Goal: Task Accomplishment & Management: Manage account settings

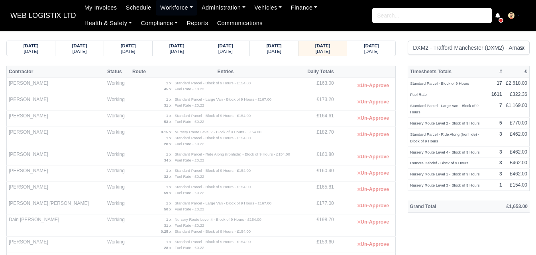
select select "1"
click at [276, 51] on small "[DATE]" at bounding box center [275, 51] width 14 height 5
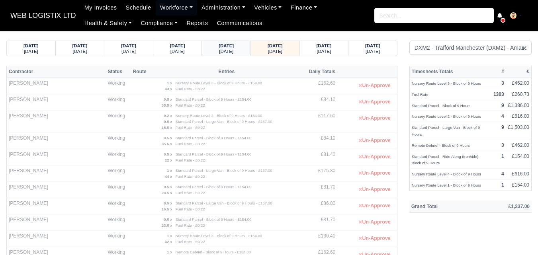
click at [234, 52] on small "[DATE]" at bounding box center [226, 51] width 14 height 5
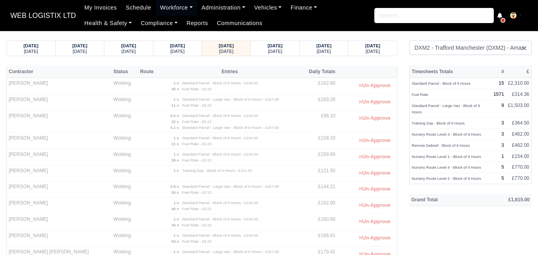
click at [330, 201] on td "£162.00" at bounding box center [319, 206] width 38 height 16
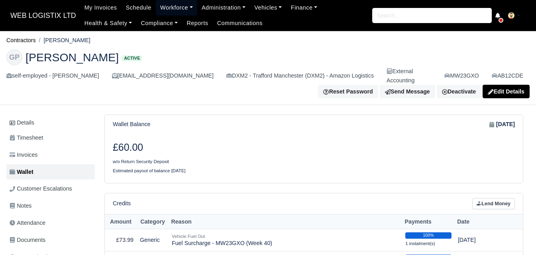
click at [166, 8] on link "Workforce" at bounding box center [176, 8] width 41 height 16
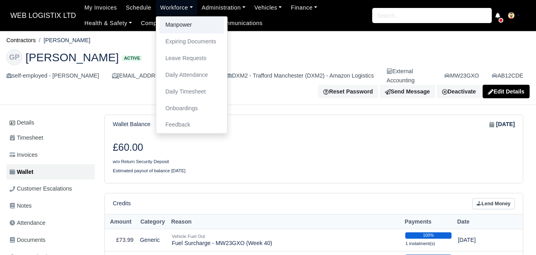
click at [170, 26] on link "Manpower" at bounding box center [191, 25] width 65 height 17
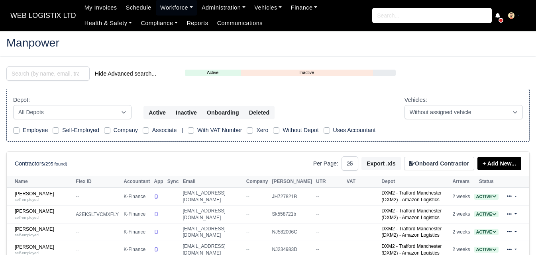
select select "25"
click at [67, 79] on input "search" at bounding box center [47, 74] width 83 height 14
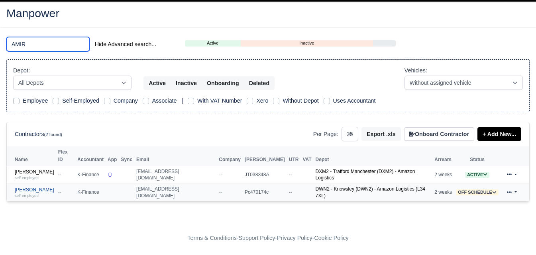
scroll to position [19, 0]
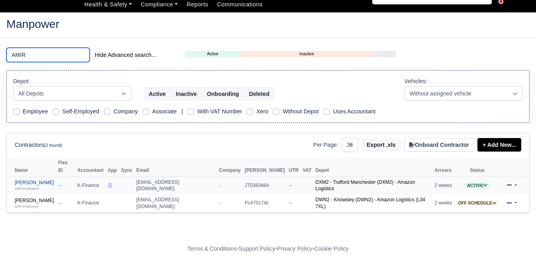
type input "AMIR"
click at [32, 180] on link "Amir Hussain self-employed" at bounding box center [34, 186] width 39 height 12
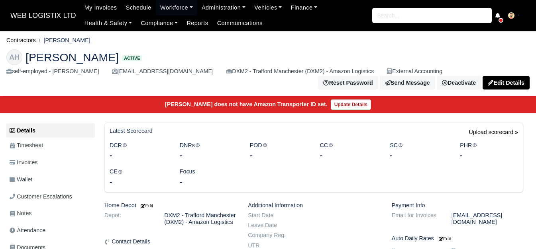
click at [30, 174] on link "Wallet" at bounding box center [50, 180] width 88 height 16
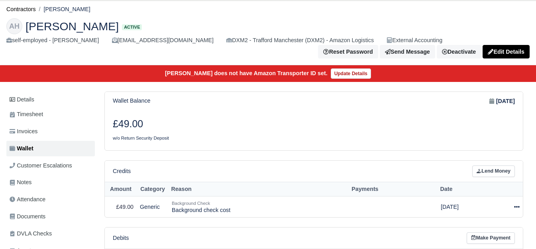
scroll to position [133, 0]
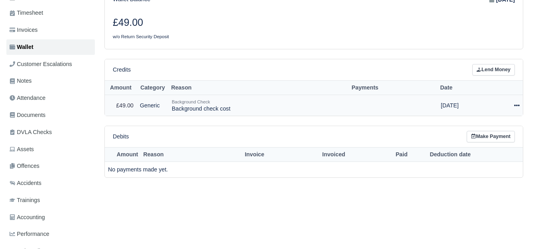
click at [512, 108] on div at bounding box center [506, 105] width 27 height 9
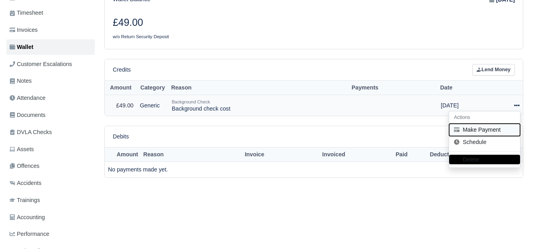
click at [489, 134] on button "Make Payment" at bounding box center [484, 130] width 71 height 12
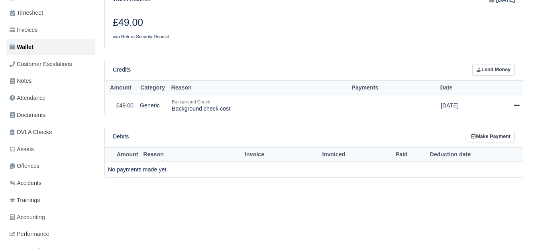
select select "7279"
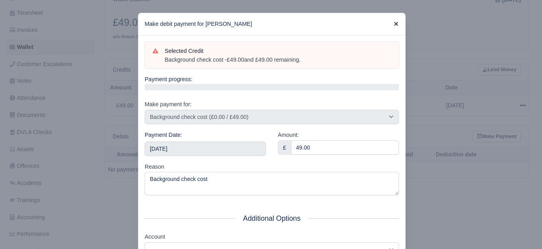
click at [394, 22] on icon at bounding box center [396, 24] width 4 height 4
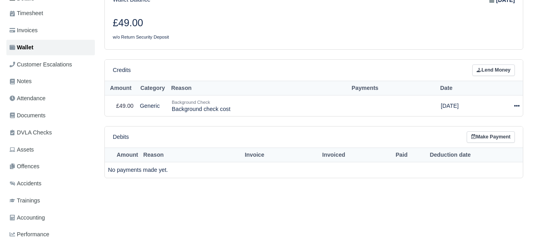
scroll to position [62, 0]
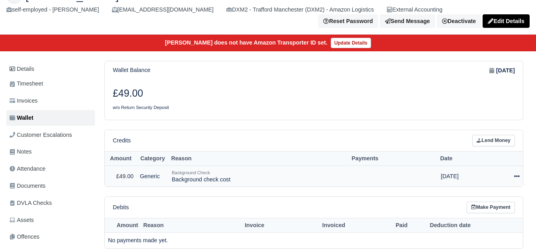
click at [518, 178] on icon at bounding box center [517, 177] width 6 height 6
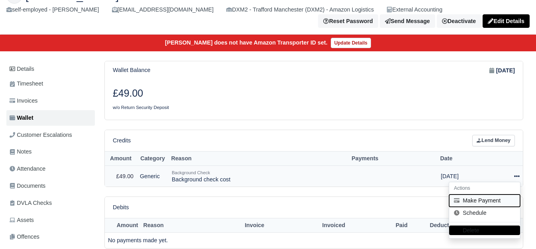
click at [475, 202] on button "Make Payment" at bounding box center [484, 201] width 71 height 12
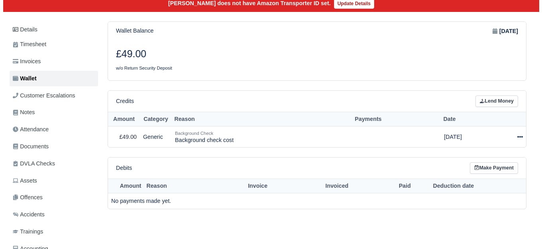
scroll to position [128, 0]
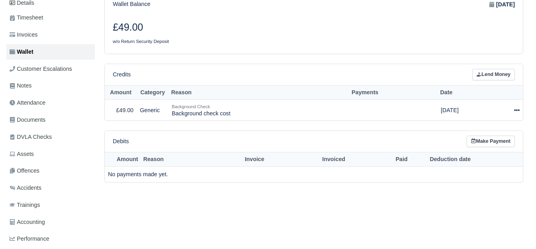
select select "7279"
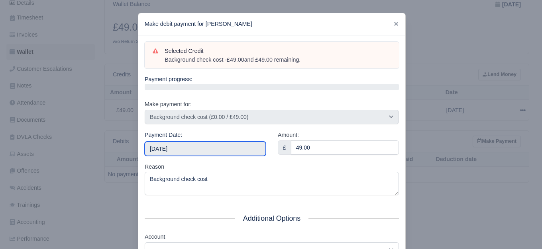
click at [241, 149] on input "2025-10-04" at bounding box center [205, 149] width 121 height 14
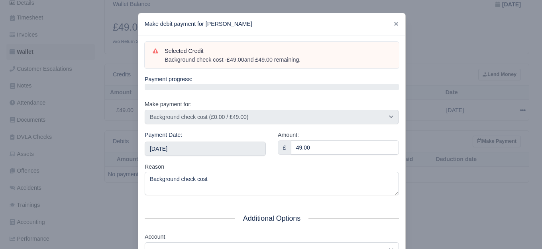
scroll to position [120, 0]
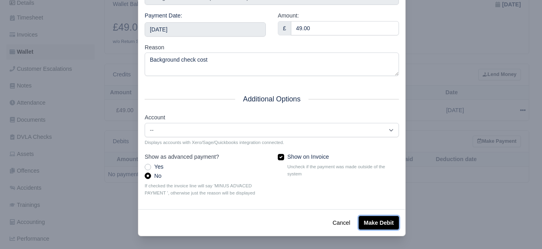
click at [368, 228] on button "Make Debit" at bounding box center [379, 223] width 40 height 14
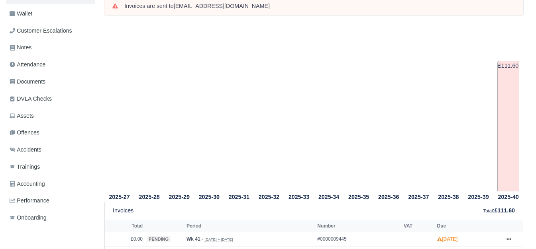
scroll to position [266, 0]
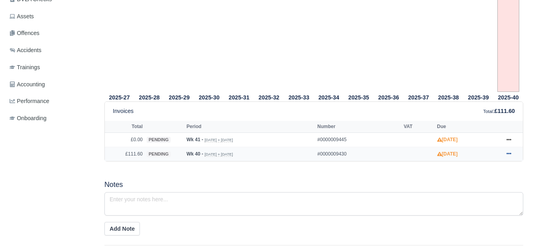
click at [511, 153] on link at bounding box center [509, 154] width 12 height 10
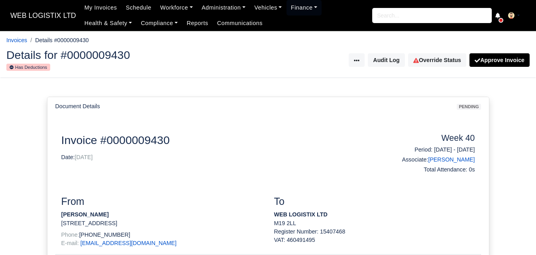
scroll to position [199, 0]
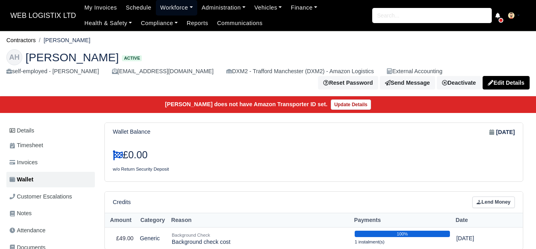
click at [182, 6] on link "Workforce" at bounding box center [176, 8] width 41 height 16
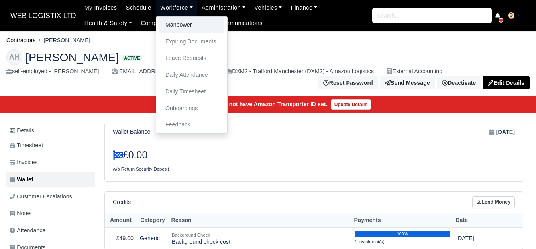
click at [183, 27] on link "Manpower" at bounding box center [191, 25] width 65 height 17
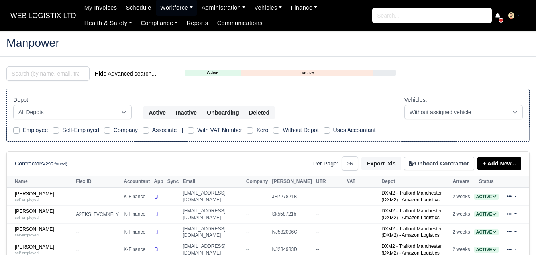
select select "25"
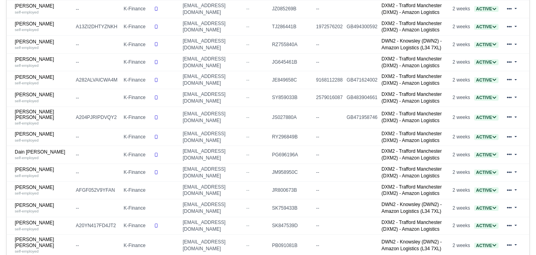
scroll to position [332, 0]
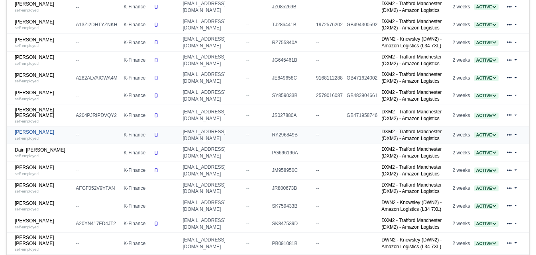
click at [25, 134] on link "Dabala Bekele Gonfa self-employed" at bounding box center [43, 136] width 57 height 12
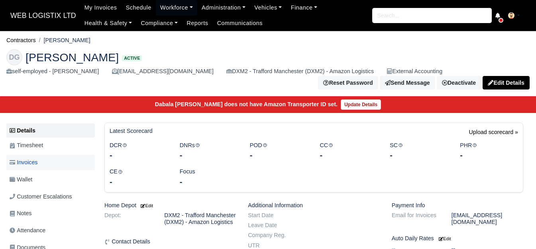
click at [63, 169] on link "Invoices" at bounding box center [50, 163] width 88 height 16
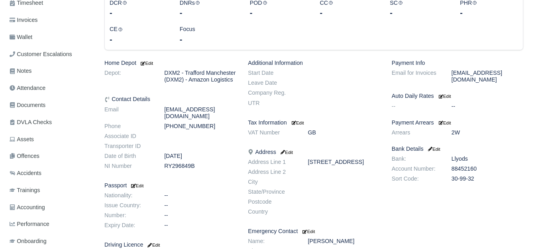
scroll to position [67, 0]
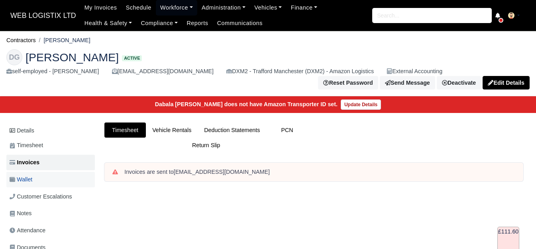
click at [62, 184] on link "Wallet" at bounding box center [50, 180] width 88 height 16
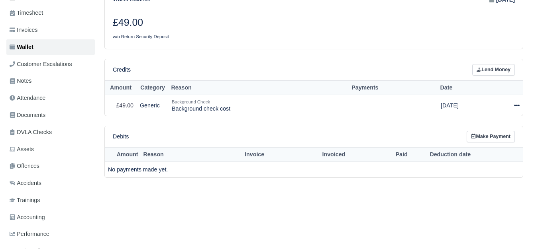
scroll to position [133, 0]
click at [520, 106] on td "Actions Make Payment Schedule Delete" at bounding box center [505, 105] width 33 height 21
click at [512, 106] on div at bounding box center [506, 105] width 27 height 9
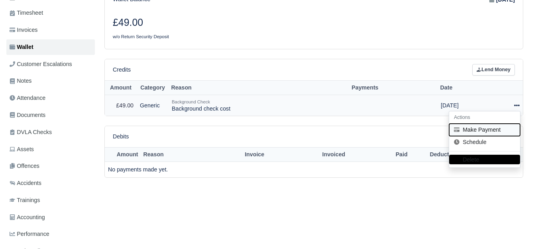
click at [473, 134] on button "Make Payment" at bounding box center [484, 130] width 71 height 12
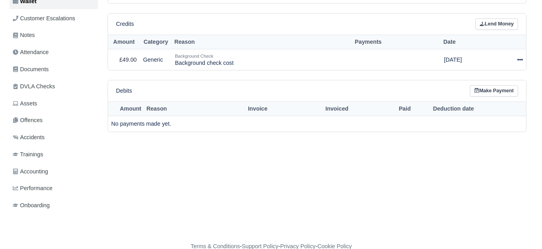
scroll to position [194, 0]
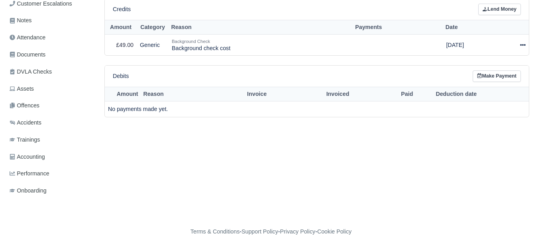
select select "7281"
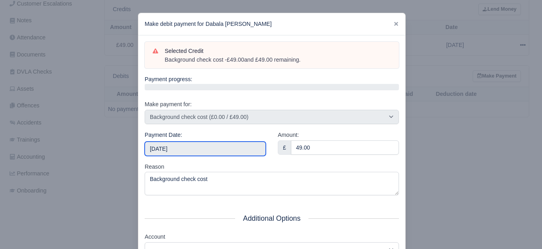
click at [220, 151] on input "2025-10-04" at bounding box center [205, 149] width 121 height 14
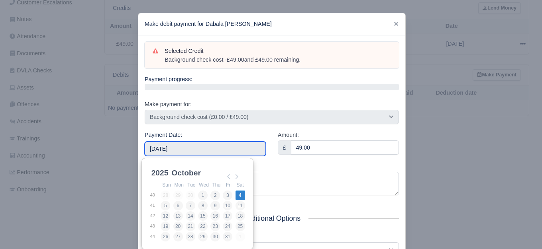
click at [250, 163] on div "2025 1960 1961 1962 1963 1964 1965 1966 1967 1968 1969 1970 1971 1972 1973 1974…" at bounding box center [197, 204] width 112 height 92
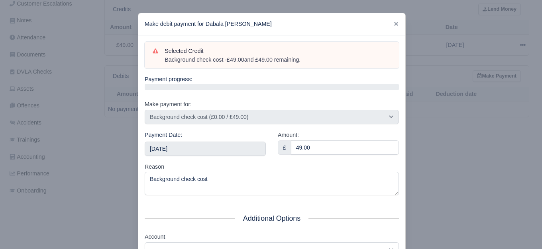
click at [314, 159] on div "Amount: £ 49.00" at bounding box center [338, 147] width 133 height 32
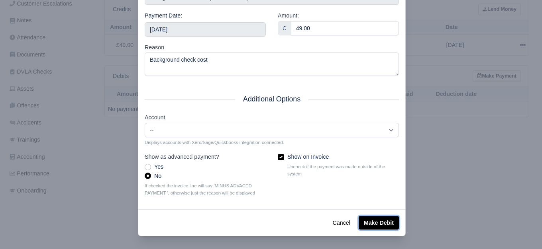
click at [369, 223] on button "Make Debit" at bounding box center [379, 223] width 40 height 14
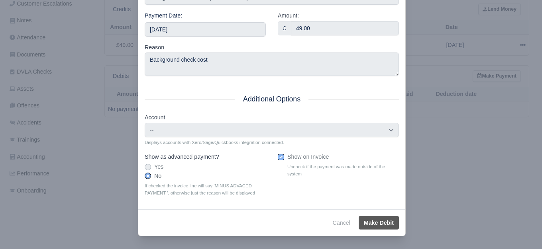
type input "2025-10-04T23:59:59+01:00"
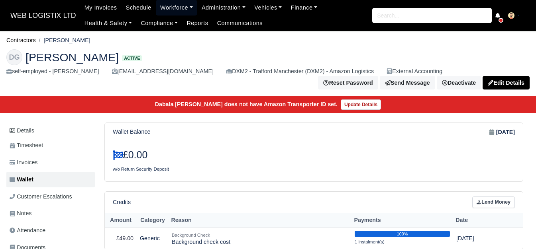
click at [180, 11] on link "Workforce" at bounding box center [176, 8] width 41 height 16
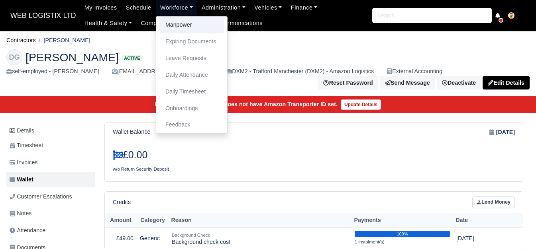
click at [175, 22] on link "Manpower" at bounding box center [191, 25] width 65 height 17
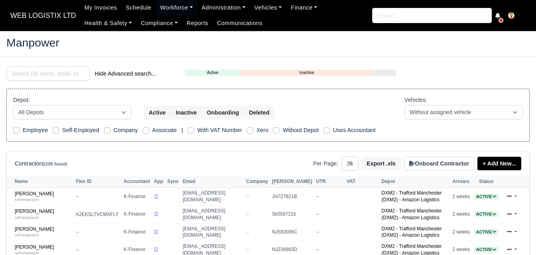
select select "25"
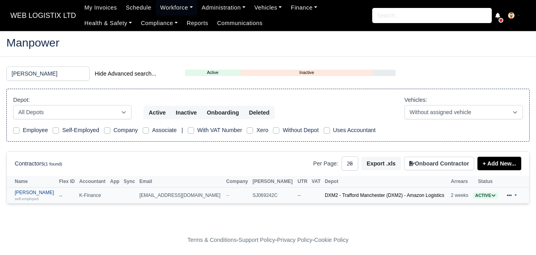
type input "[PERSON_NAME]"
click at [39, 191] on link "[PERSON_NAME] self-employed" at bounding box center [35, 196] width 40 height 12
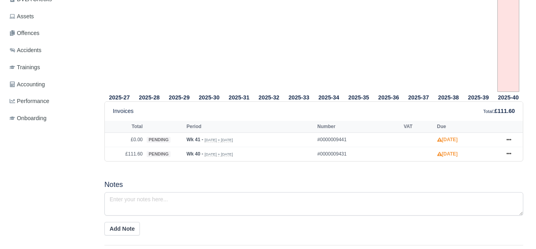
scroll to position [67, 0]
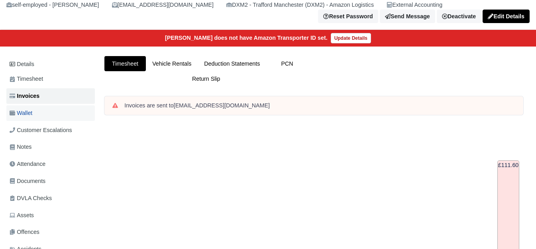
click at [45, 115] on link "Wallet" at bounding box center [50, 114] width 88 height 16
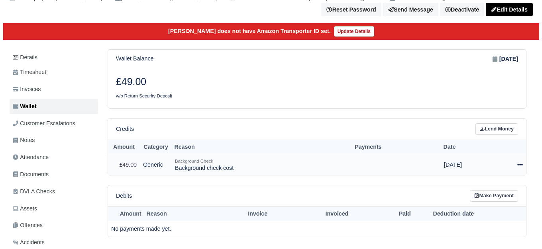
scroll to position [133, 0]
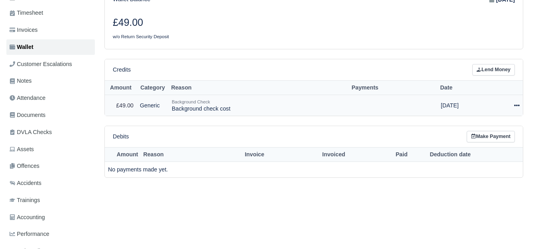
click at [518, 108] on icon at bounding box center [517, 106] width 6 height 6
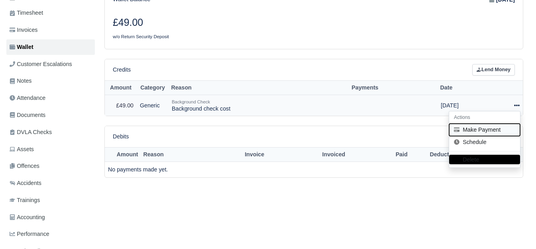
click at [473, 136] on button "Make Payment" at bounding box center [484, 130] width 71 height 12
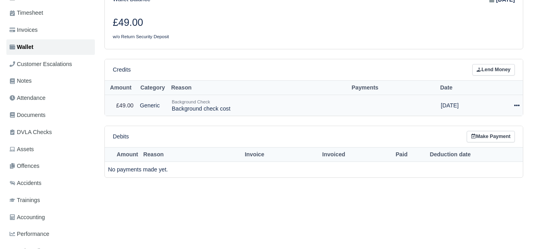
select select "7280"
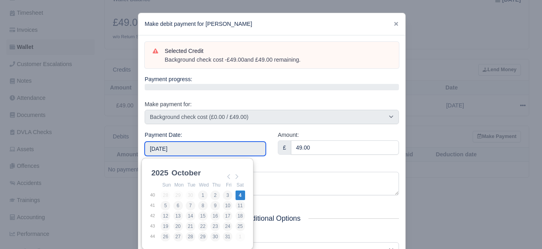
click at [250, 145] on input "2025-10-04" at bounding box center [205, 149] width 121 height 14
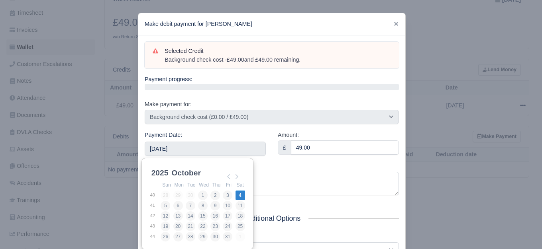
click at [258, 159] on div "Payment Date: 2025-10-04" at bounding box center [205, 147] width 133 height 32
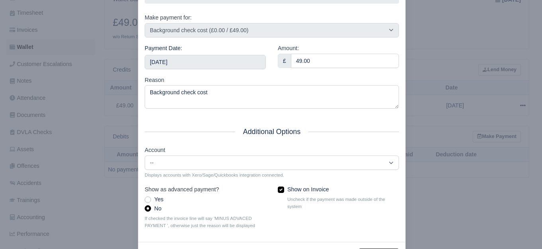
scroll to position [120, 0]
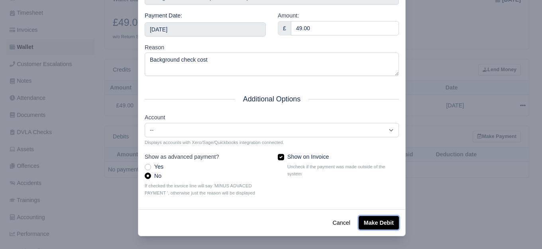
click at [391, 220] on button "Make Debit" at bounding box center [379, 223] width 40 height 14
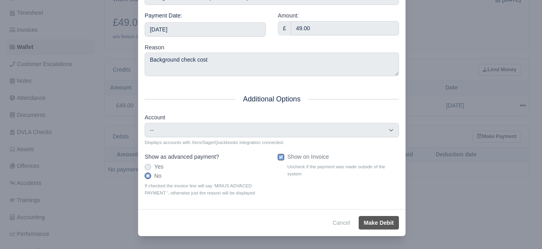
type input "2025-10-04T23:59:59+01:00"
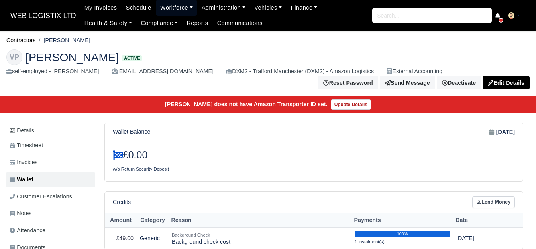
click at [165, 5] on link "Workforce" at bounding box center [176, 8] width 41 height 16
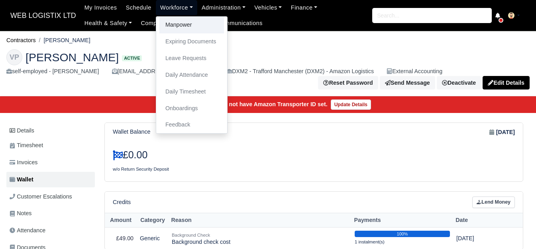
click at [174, 26] on link "Manpower" at bounding box center [191, 25] width 65 height 17
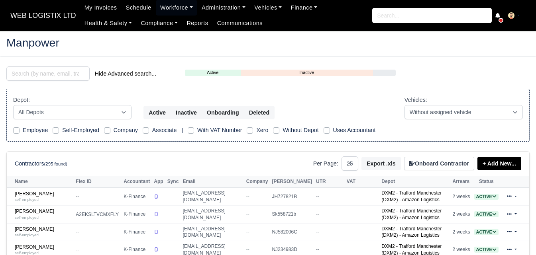
select select "25"
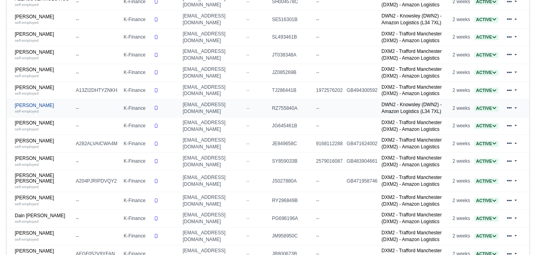
scroll to position [332, 0]
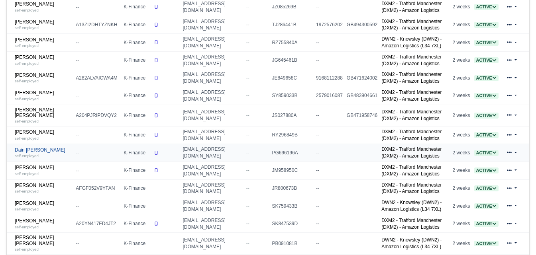
click at [30, 153] on div "self-employed" at bounding box center [43, 156] width 57 height 6
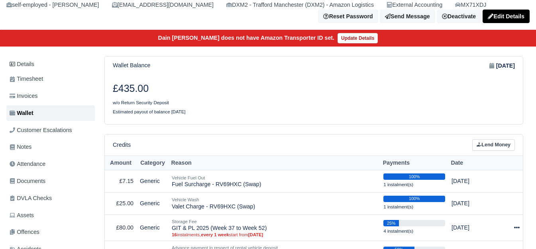
scroll to position [133, 0]
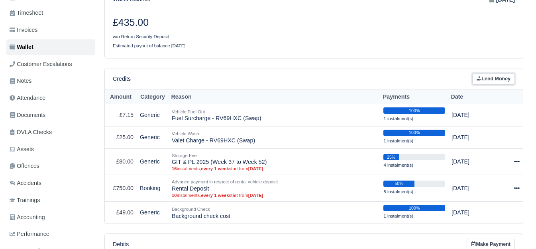
click at [497, 76] on link "Lend Money" at bounding box center [493, 79] width 43 height 12
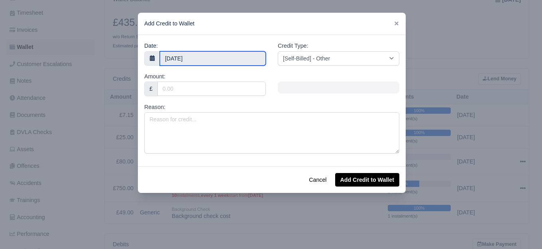
click at [211, 59] on input "[DATE]" at bounding box center [213, 58] width 106 height 14
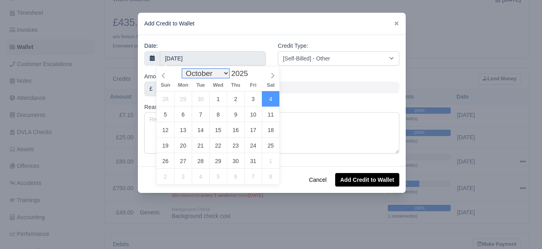
click at [216, 76] on select "January February March April May June July August September October November De…" at bounding box center [205, 73] width 47 height 9
select select "8"
click at [184, 69] on select "January February March April May June July August September October November De…" at bounding box center [205, 73] width 47 height 9
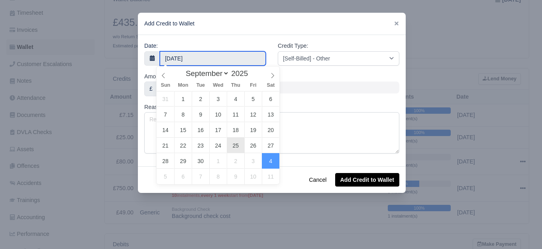
type input "25 September 2025"
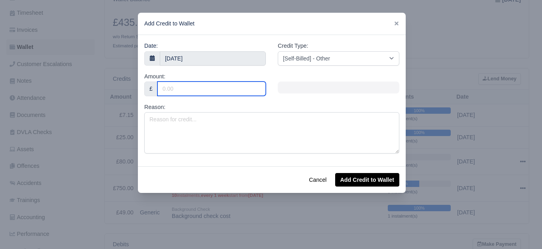
click at [212, 84] on input "Amount:" at bounding box center [211, 89] width 108 height 14
type input "152"
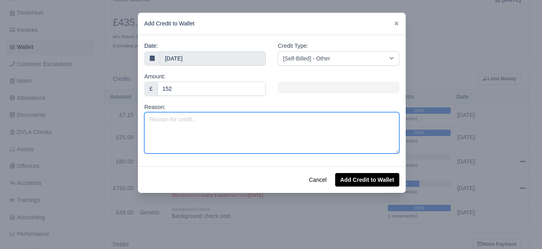
click at [211, 123] on textarea "Reason:" at bounding box center [271, 132] width 255 height 41
type textarea "s"
type textarea "Supply & Fit Passenger Front Door Glass - MX71XDJ"
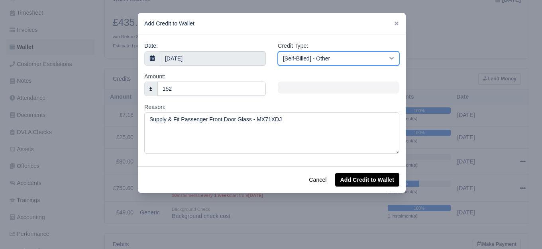
click at [346, 59] on select "[Self-Billed] - Other [Self-Billed] - Negative Invoice [Self-Billed] - Keychain…" at bounding box center [339, 58] width 122 height 14
click at [278, 51] on select "[Self-Billed] - Other [Self-Billed] - Negative Invoice [Self-Billed] - Keychain…" at bounding box center [339, 58] width 122 height 14
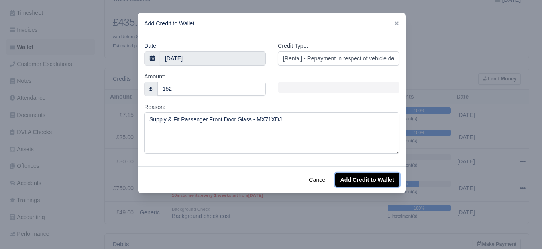
click at [371, 181] on button "Add Credit to Wallet" at bounding box center [367, 180] width 64 height 14
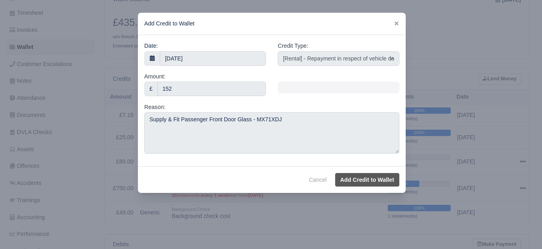
select select "other"
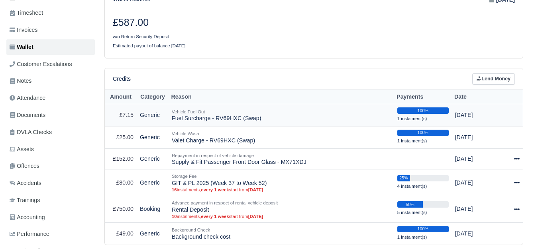
scroll to position [199, 0]
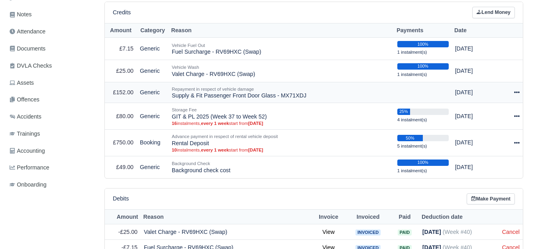
click at [513, 94] on div at bounding box center [513, 92] width 13 height 9
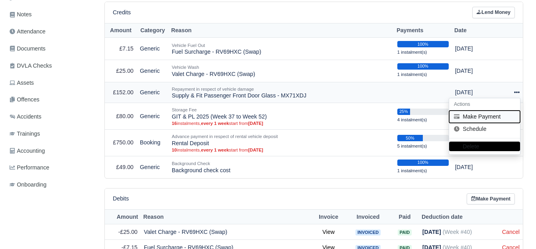
click at [486, 114] on button "Make Payment" at bounding box center [484, 117] width 71 height 12
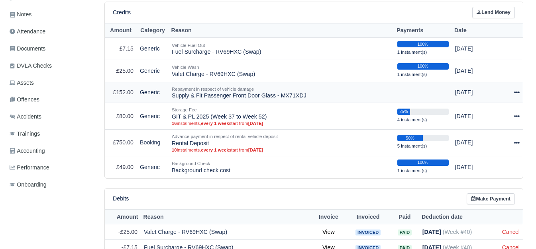
select select "7354"
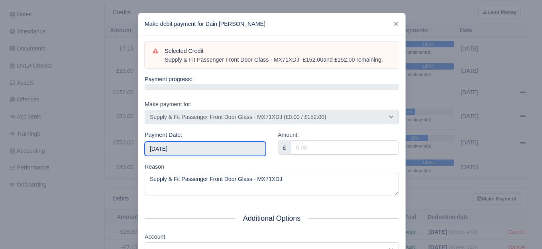
click at [237, 145] on input "2025-10-04" at bounding box center [205, 149] width 121 height 14
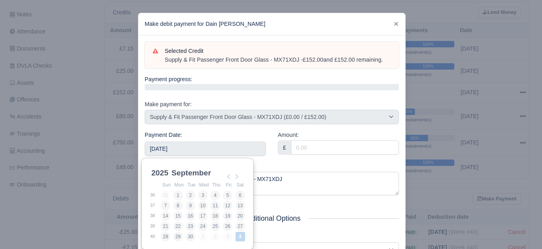
click at [324, 156] on div "Amount: £" at bounding box center [338, 147] width 133 height 32
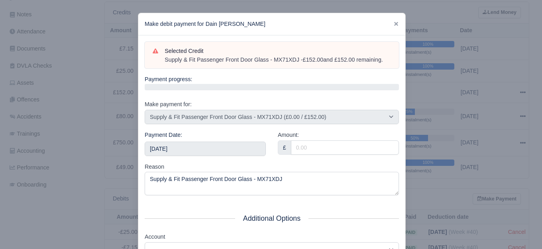
click at [393, 21] on link at bounding box center [396, 24] width 6 height 6
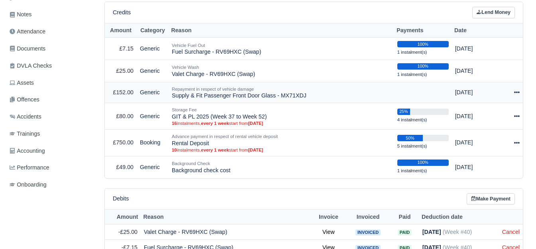
click at [518, 95] on icon at bounding box center [517, 93] width 6 height 6
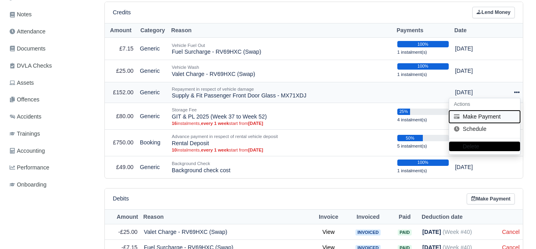
click at [470, 119] on button "Make Payment" at bounding box center [484, 117] width 71 height 12
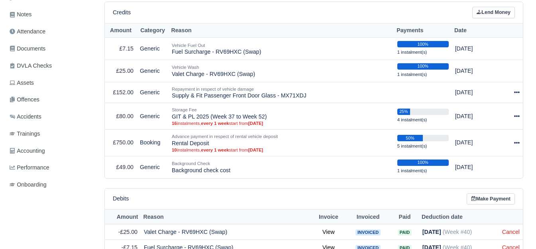
select select "7354"
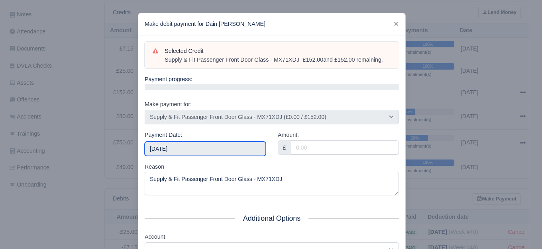
click at [212, 151] on input "2025-10-04" at bounding box center [205, 149] width 121 height 14
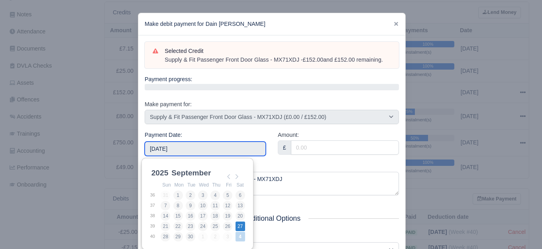
type input "2025-09-27"
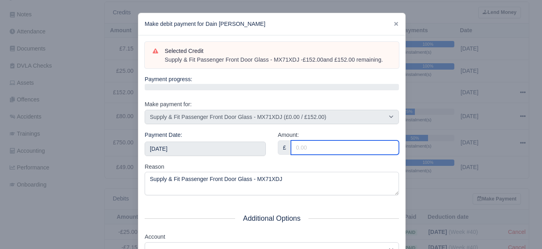
click at [342, 149] on input "Amount:" at bounding box center [345, 148] width 108 height 14
type input "152"
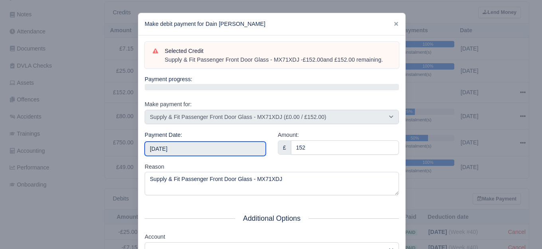
click at [234, 144] on input "2025-09-27" at bounding box center [205, 149] width 121 height 14
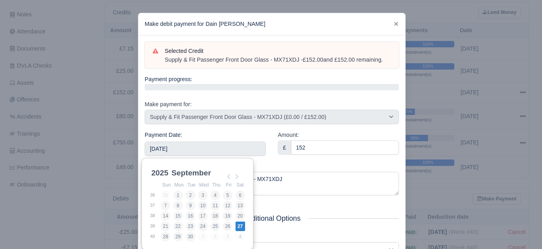
click at [281, 160] on div "Amount: £ 152" at bounding box center [338, 147] width 133 height 32
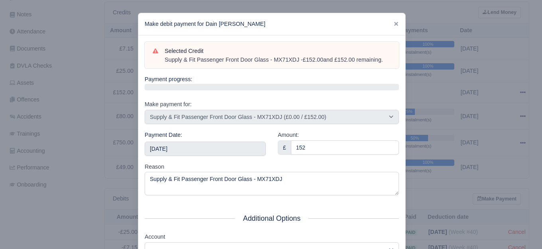
scroll to position [120, 0]
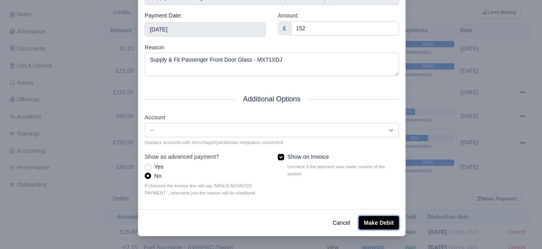
click at [369, 217] on button "Make Debit" at bounding box center [379, 223] width 40 height 14
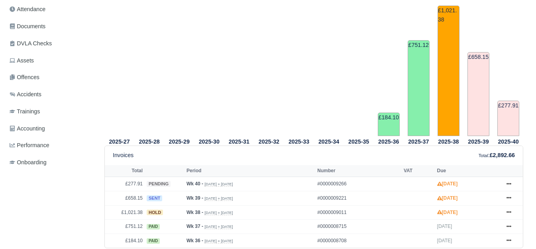
scroll to position [266, 0]
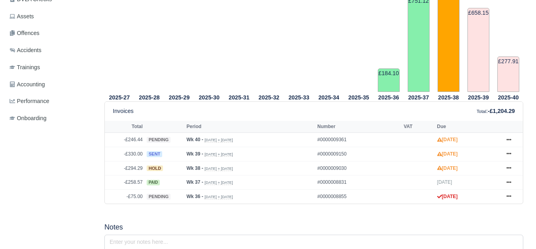
scroll to position [266, 0]
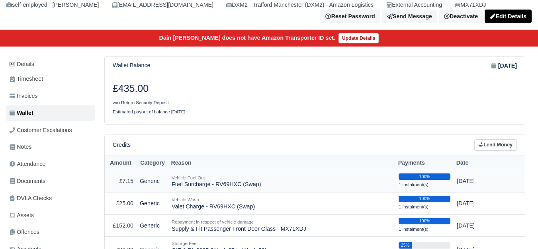
scroll to position [133, 0]
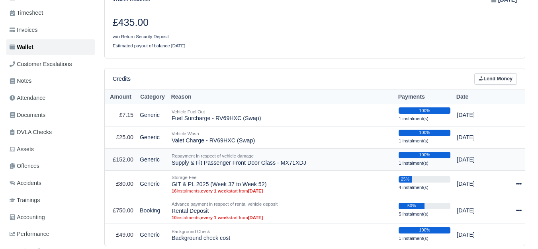
click at [294, 162] on td "Repayment in respect of vehicle damage Supply & Fit Passenger Front Door Glass …" at bounding box center [282, 160] width 227 height 22
copy td "MX71XDJ"
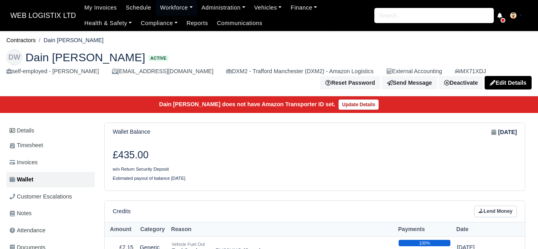
drag, startPoint x: 45, startPoint y: 40, endPoint x: 96, endPoint y: 35, distance: 50.8
click at [96, 35] on ol "Contractors Dain [PERSON_NAME]" at bounding box center [269, 40] width 526 height 12
copy li "Dain [PERSON_NAME]"
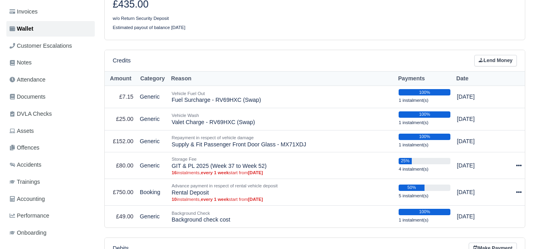
scroll to position [199, 0]
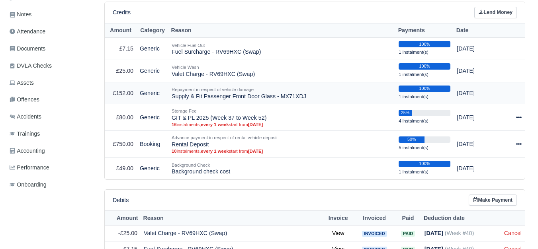
drag, startPoint x: 171, startPoint y: 96, endPoint x: 273, endPoint y: 102, distance: 102.5
click at [273, 102] on td "Repayment in respect of vehicle damage Supply & Fit Passenger Front Door Glass …" at bounding box center [282, 93] width 227 height 22
copy td "Supply & Fit Passenger Front Door Glass"
